Goal: Task Accomplishment & Management: Complete application form

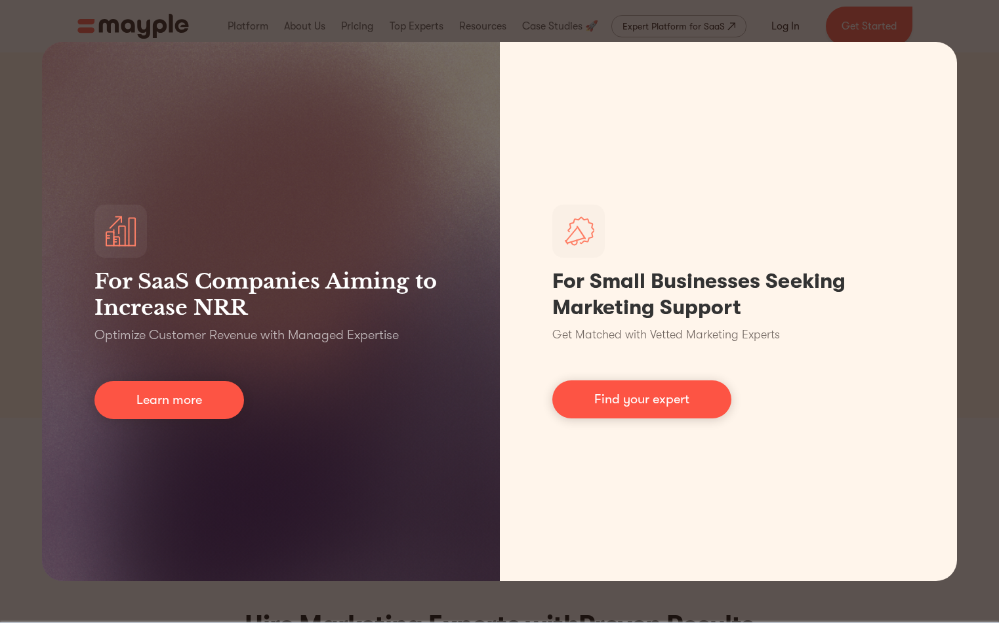
click at [654, 36] on div "For SaaS Companies Aiming to Increase NRR Optimize Customer Revenue with Manage…" at bounding box center [499, 311] width 999 height 623
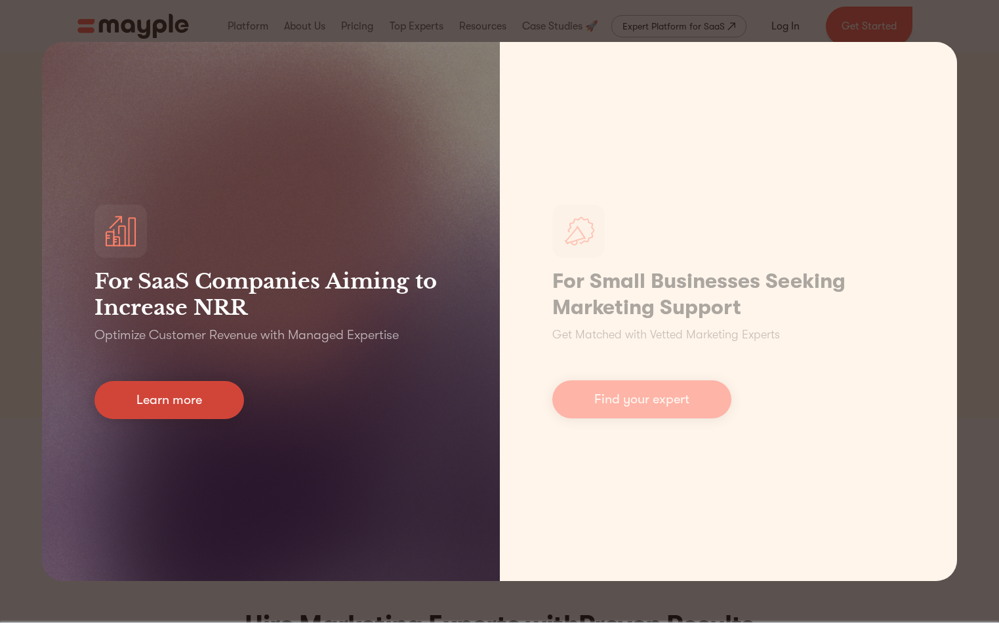
click at [163, 403] on link "Learn more" at bounding box center [169, 400] width 150 height 38
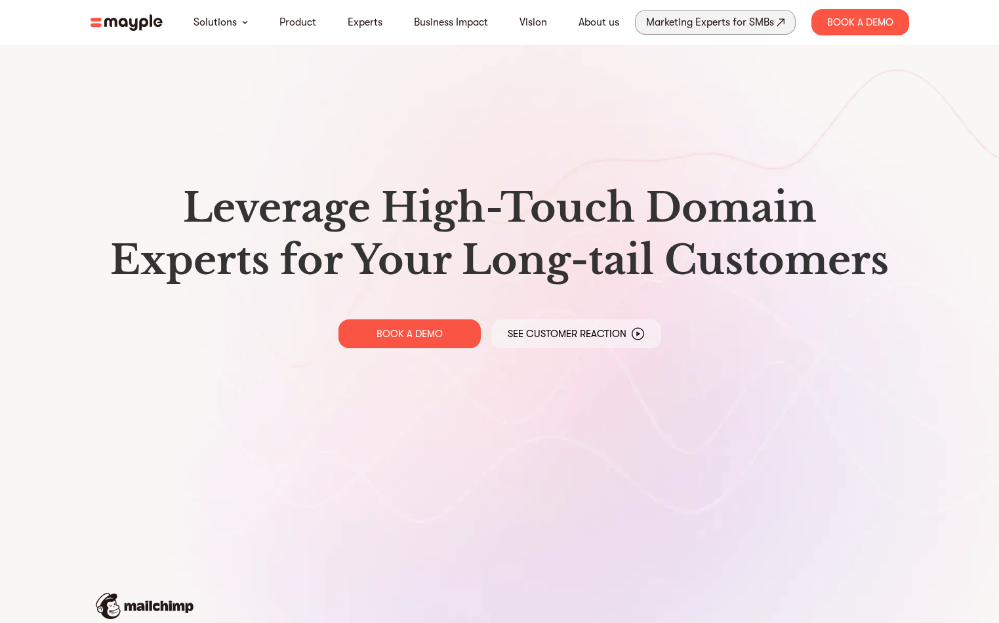
click at [691, 22] on div "Marketing Experts for SMBs" at bounding box center [710, 22] width 128 height 18
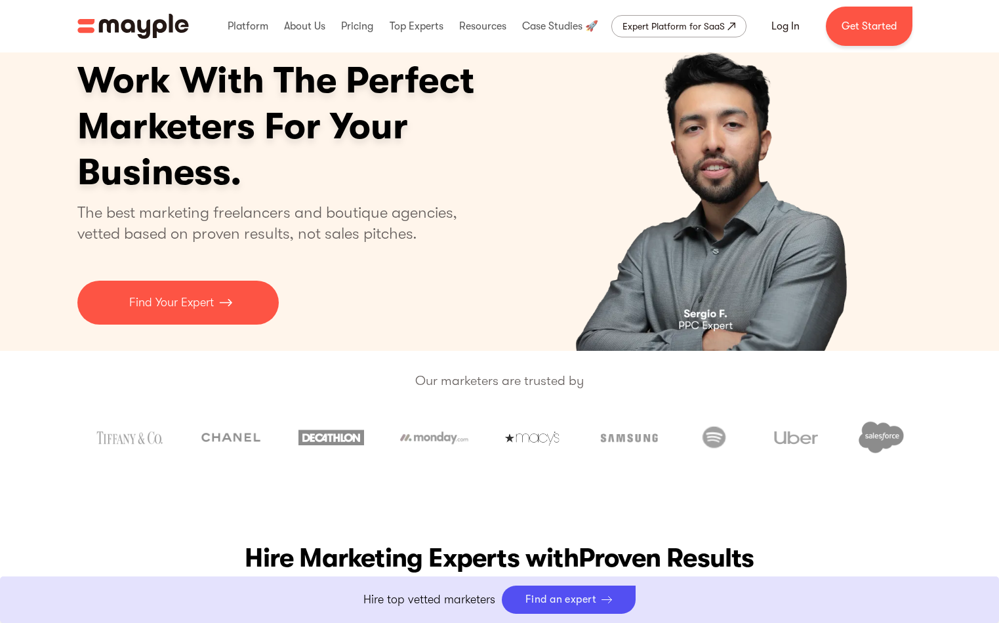
scroll to position [66, 0]
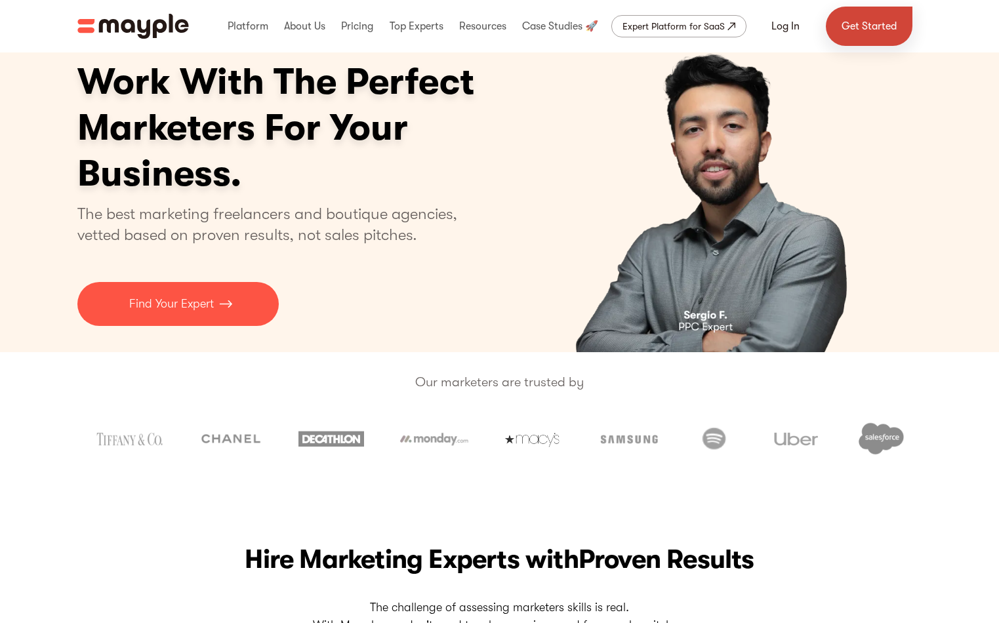
click at [887, 20] on link "Get Started" at bounding box center [869, 26] width 87 height 39
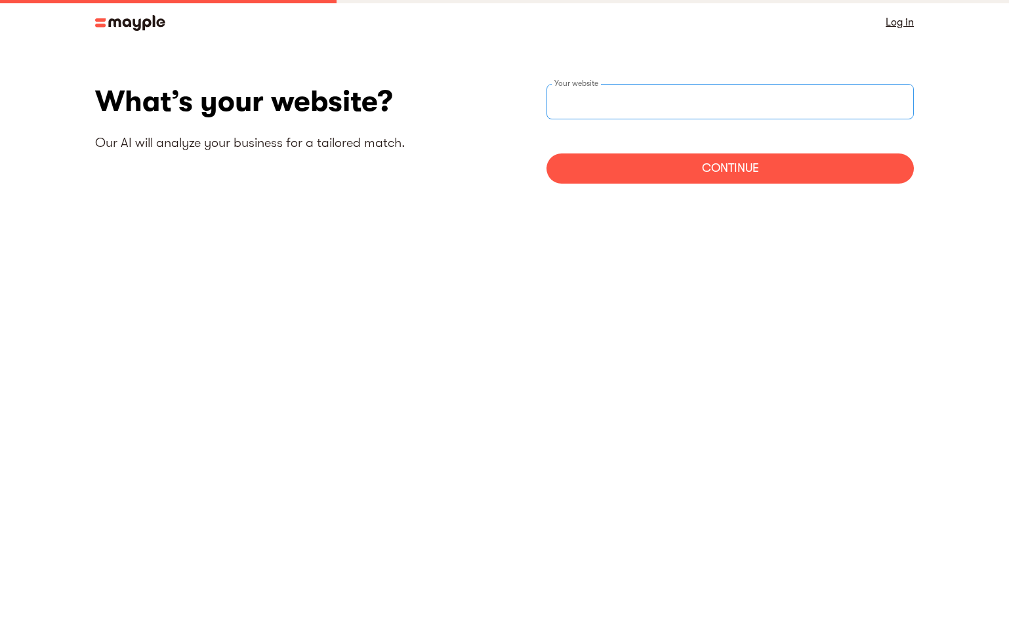
click at [572, 99] on div "Your website" at bounding box center [729, 101] width 367 height 35
click at [670, 103] on input "websiteStep" at bounding box center [729, 101] width 367 height 35
paste input "https://savills.com"
type input "https://savills.com"
click at [757, 153] on div "Continue" at bounding box center [729, 168] width 367 height 30
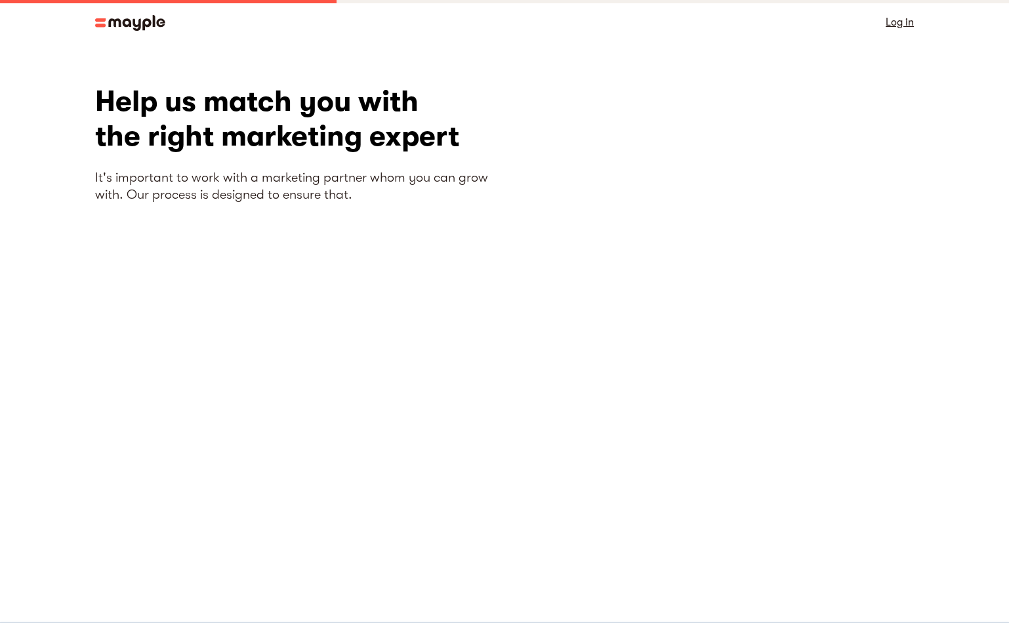
click at [135, 30] on img at bounding box center [130, 23] width 70 height 16
click at [138, 28] on img at bounding box center [130, 23] width 70 height 16
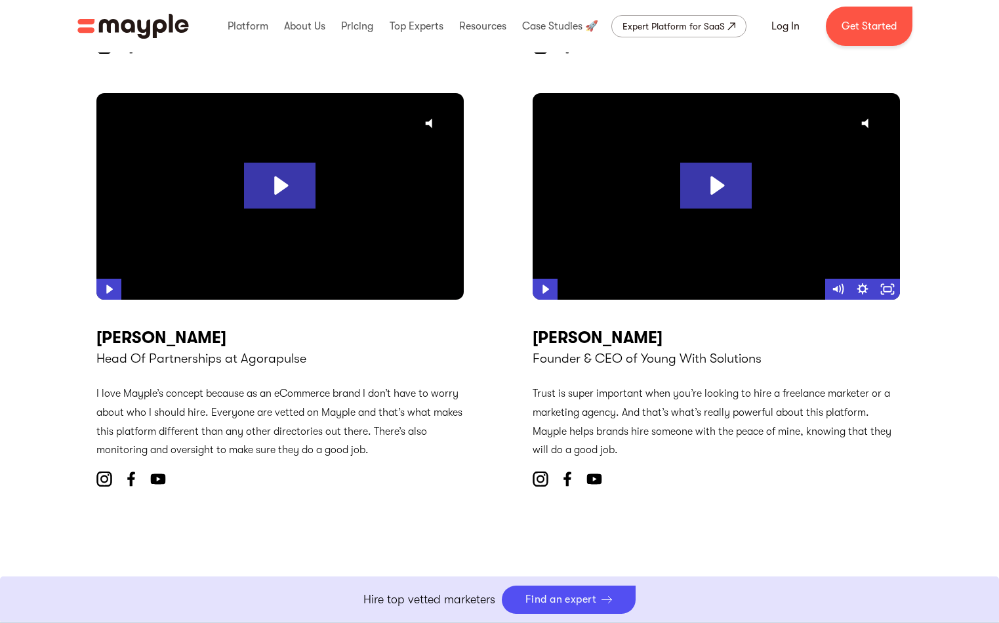
scroll to position [4783, 0]
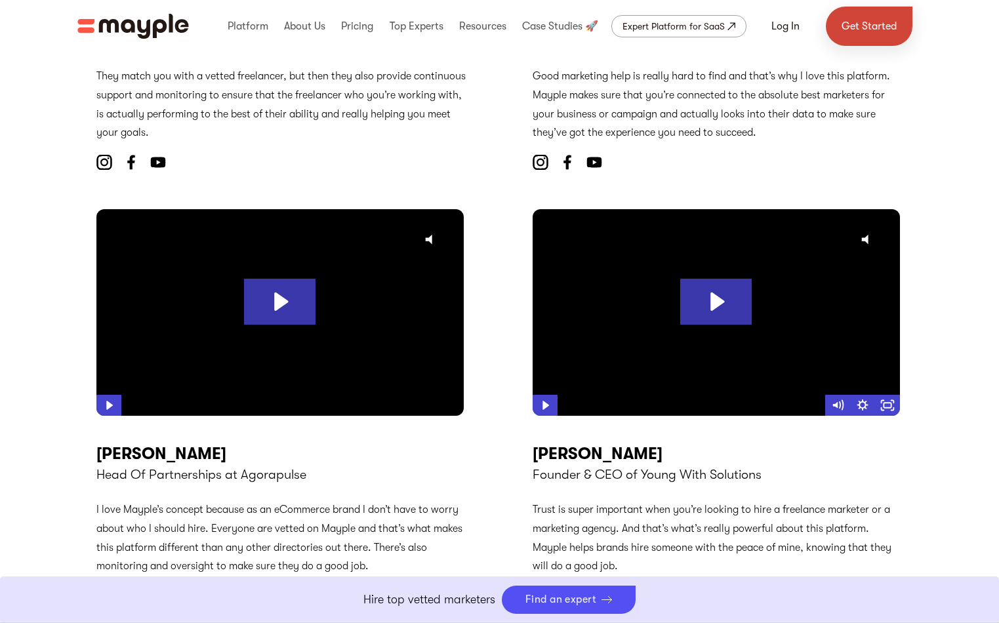
click at [855, 19] on link "Get Started" at bounding box center [869, 26] width 87 height 39
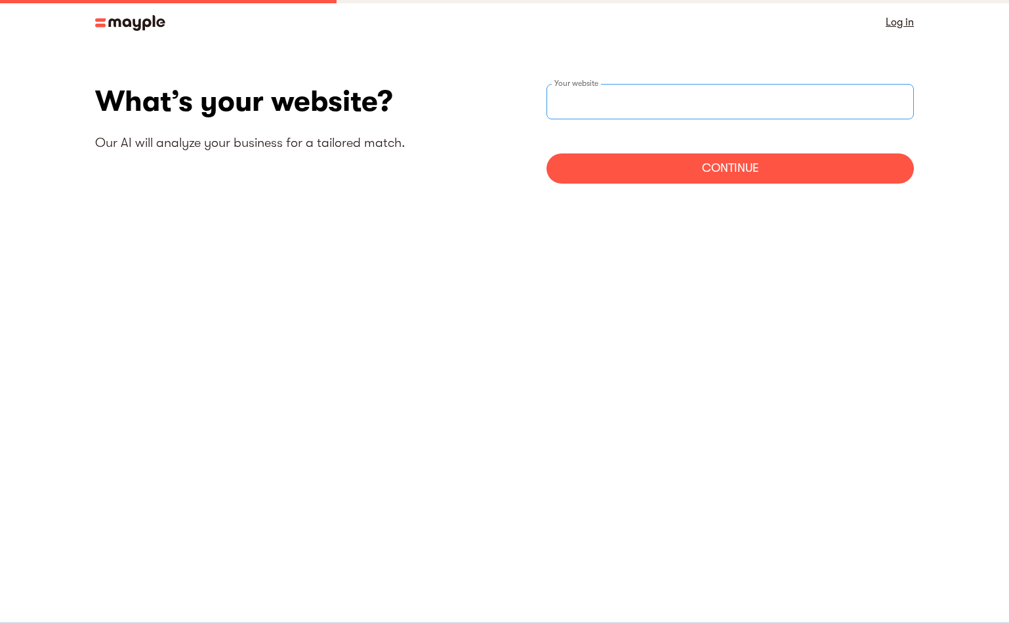
click at [637, 91] on input "websiteStep" at bounding box center [729, 101] width 367 height 35
type input "[URL][DOMAIN_NAME]"
click at [750, 176] on div "Continue" at bounding box center [729, 168] width 367 height 30
